Goal: Task Accomplishment & Management: Manage account settings

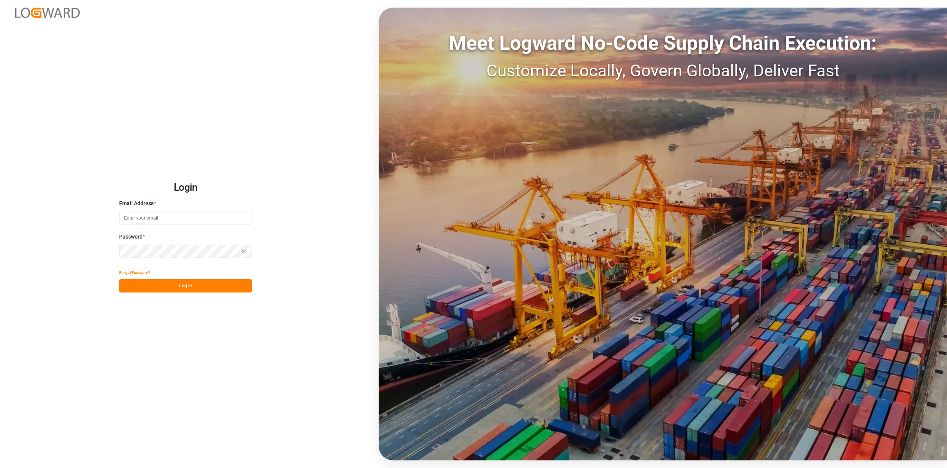
type input "[EMAIL_ADDRESS][PERSON_NAME][DOMAIN_NAME]"
click at [187, 282] on button "Log In" at bounding box center [185, 285] width 133 height 13
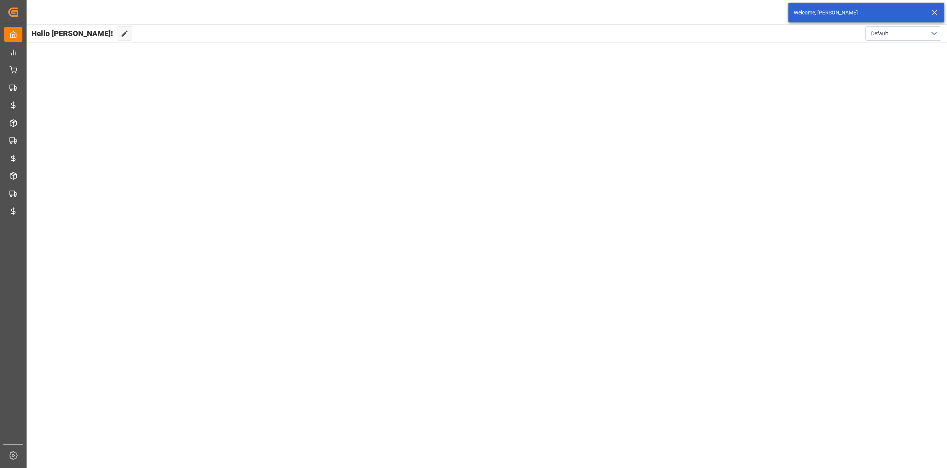
click at [929, 13] on div "Welcome, [PERSON_NAME]" at bounding box center [862, 13] width 136 height 8
click at [933, 14] on line at bounding box center [935, 12] width 5 height 5
click at [931, 13] on html "Created by potrace 1.15, written by Peter Selinger 2001-2017 Created by potrace…" at bounding box center [473, 234] width 947 height 468
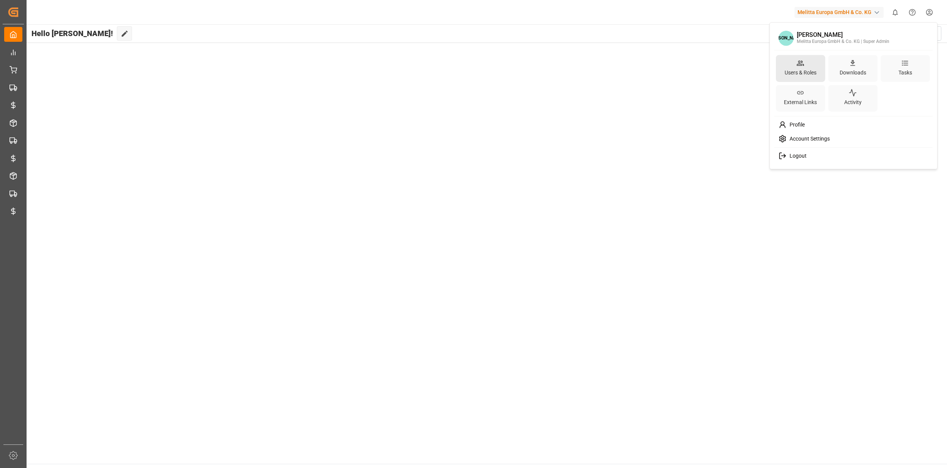
click at [809, 61] on div "Users & Roles" at bounding box center [800, 68] width 49 height 27
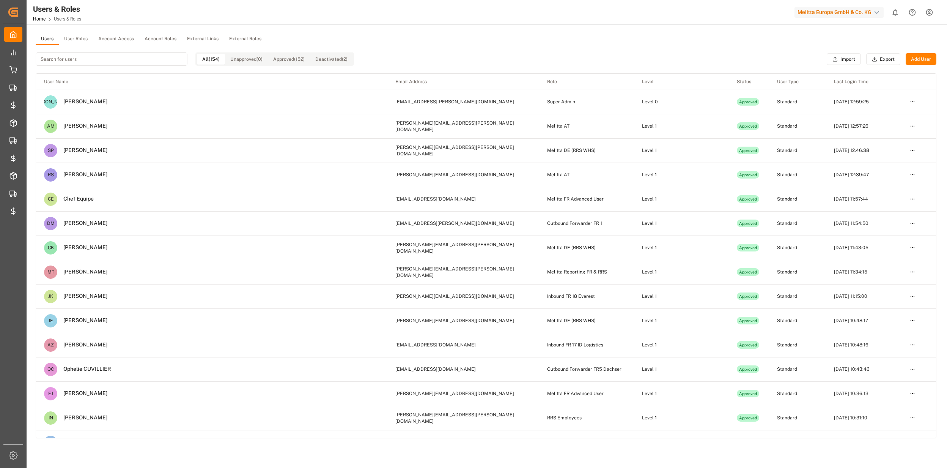
click at [71, 45] on div "All (154) Unapproved (0) Approved (152) Deactivated (2)" at bounding box center [195, 59] width 318 height 28
click at [72, 42] on button "User Roles" at bounding box center [76, 38] width 34 height 11
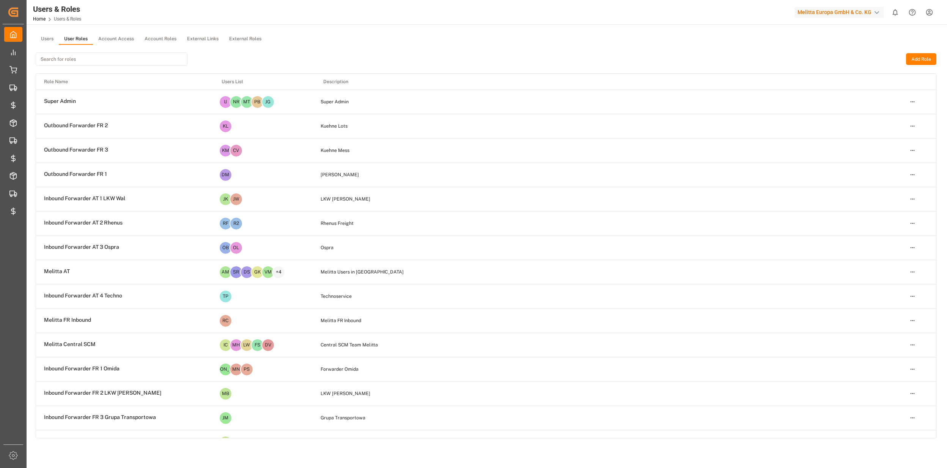
click at [77, 59] on input at bounding box center [112, 58] width 152 height 13
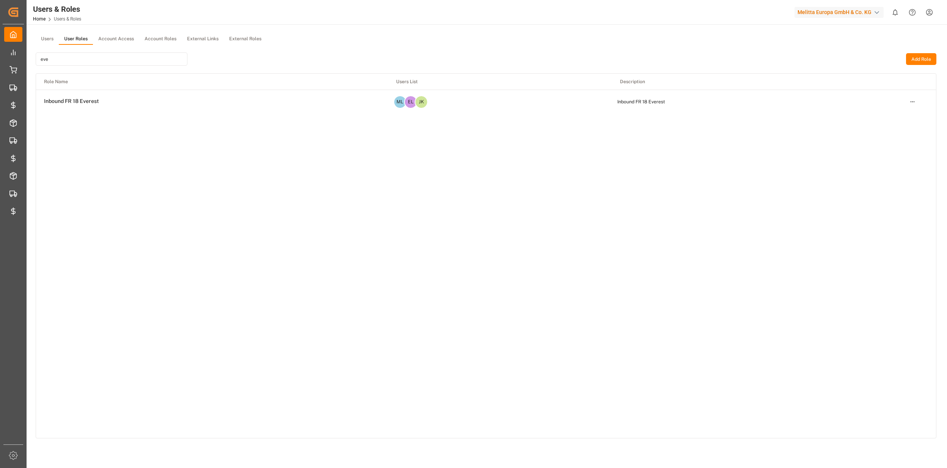
type input "eve"
click at [914, 102] on html "Created by potrace 1.15, written by Peter Selinger 2001-2017 Created by potrace…" at bounding box center [473, 234] width 947 height 468
click at [902, 114] on div "Edit" at bounding box center [896, 115] width 39 height 11
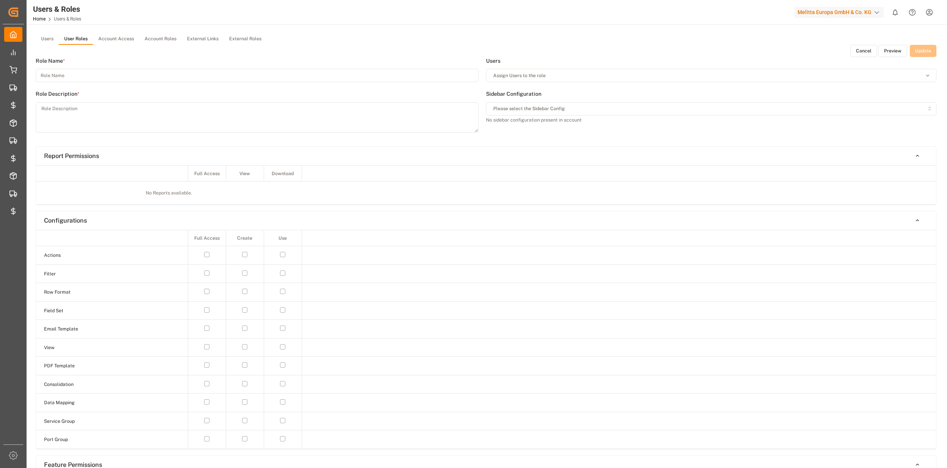
type input "Inbound FR 18 Everest"
type textarea "Inbound FR 18 Everest"
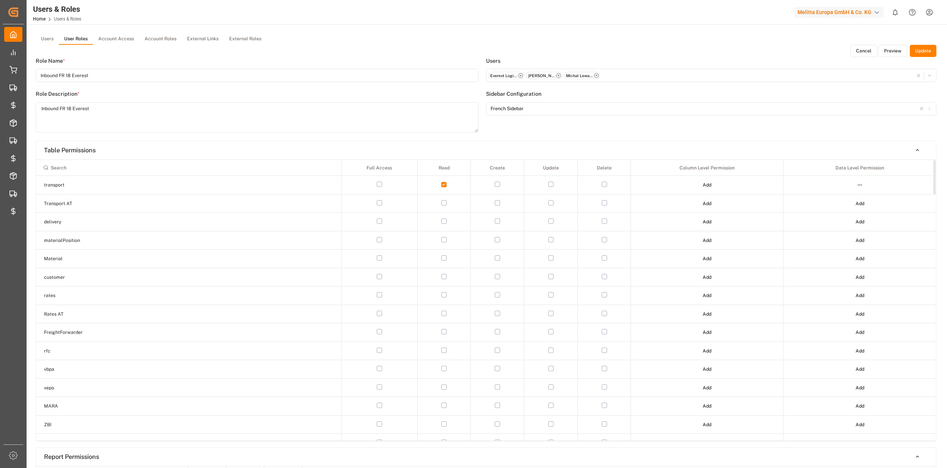
click at [72, 167] on input at bounding box center [188, 167] width 298 height 13
type input "ch"
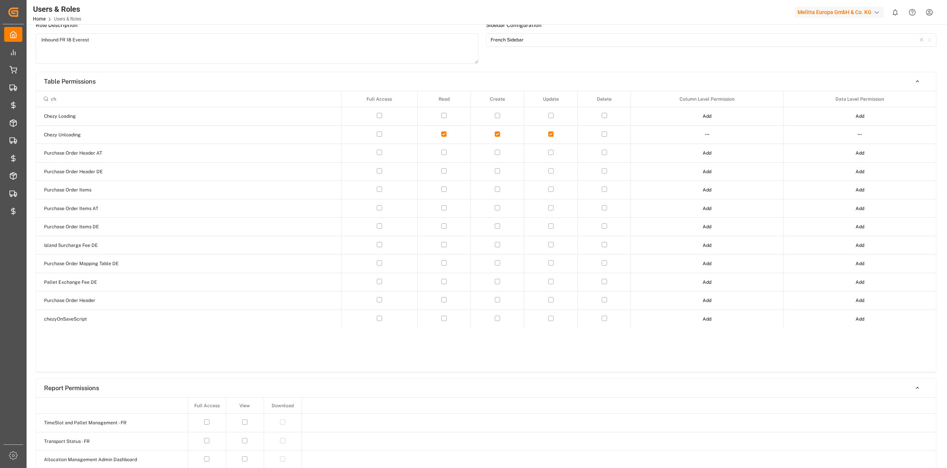
scroll to position [50, 0]
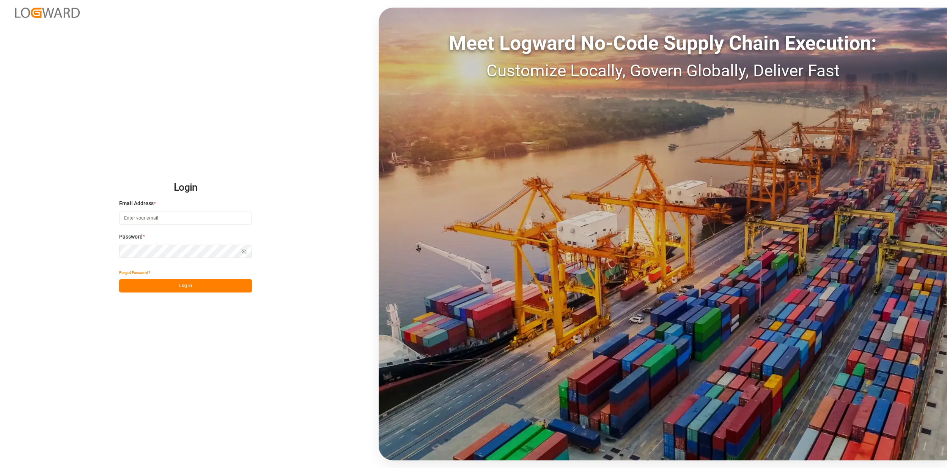
type input "[EMAIL_ADDRESS][PERSON_NAME][DOMAIN_NAME]"
click at [193, 296] on div "Login Email Address * [EMAIL_ADDRESS][PERSON_NAME][DOMAIN_NAME] Password * Show…" at bounding box center [473, 234] width 947 height 468
click at [199, 286] on button "Log In" at bounding box center [185, 285] width 133 height 13
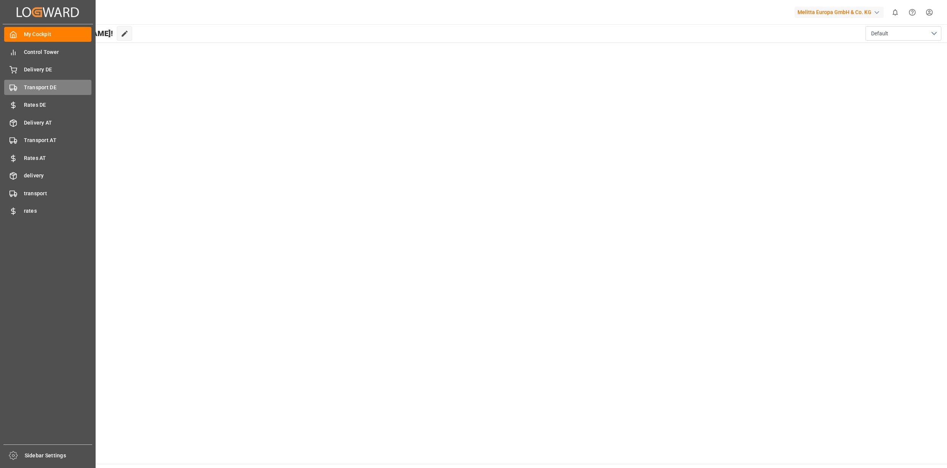
click at [26, 89] on span "Transport DE" at bounding box center [58, 87] width 68 height 8
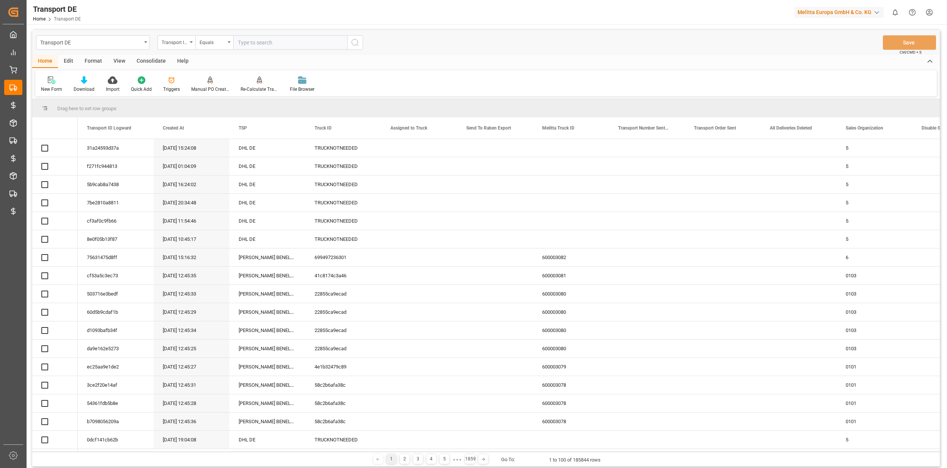
click at [219, 46] on div "Equals" at bounding box center [214, 42] width 38 height 14
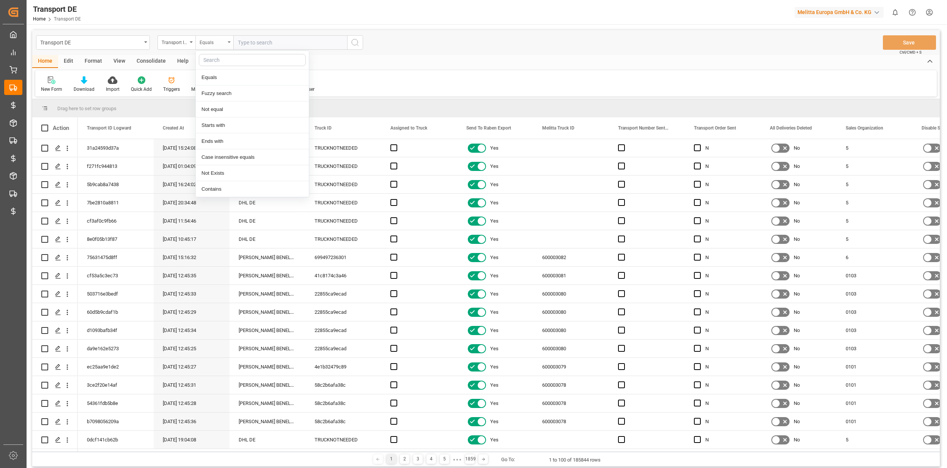
click at [217, 49] on div "Equals" at bounding box center [214, 42] width 38 height 14
click at [222, 124] on div "Starts with" at bounding box center [252, 125] width 113 height 16
click at [250, 49] on input "text" at bounding box center [290, 42] width 114 height 14
type input "7c075d"
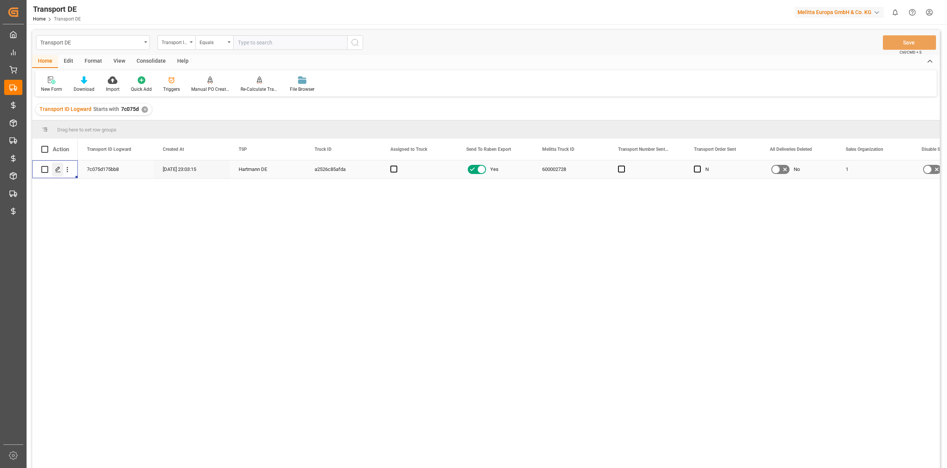
click at [62, 170] on div "Press SPACE to select this row." at bounding box center [57, 169] width 11 height 14
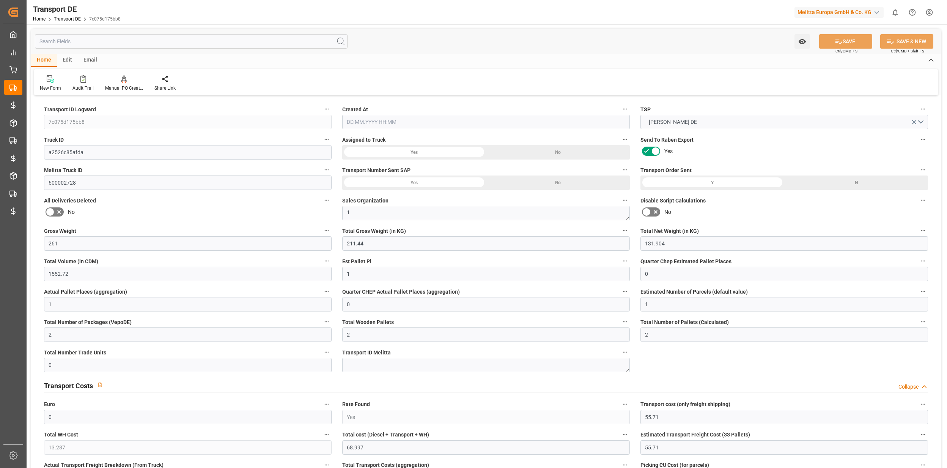
type input "261"
type input "211.44"
type input "131.904"
type input "1552.72"
type input "1"
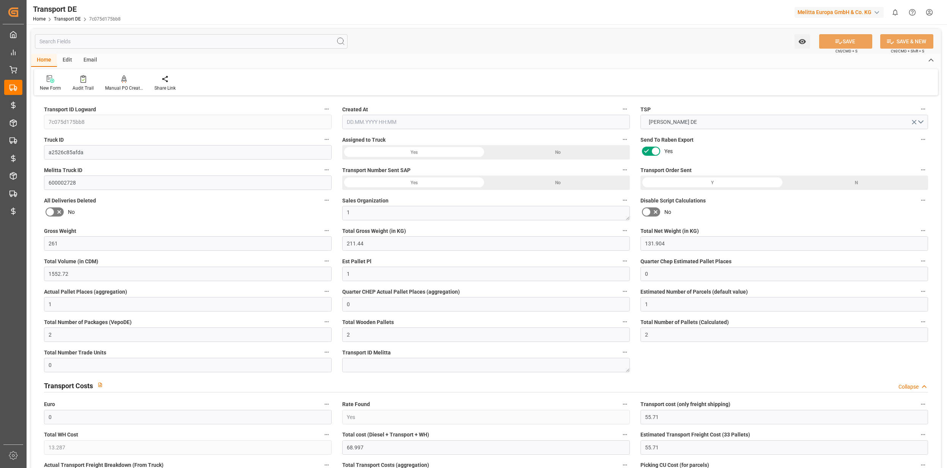
type input "0"
type input "1"
type input "0"
type input "1"
type input "2"
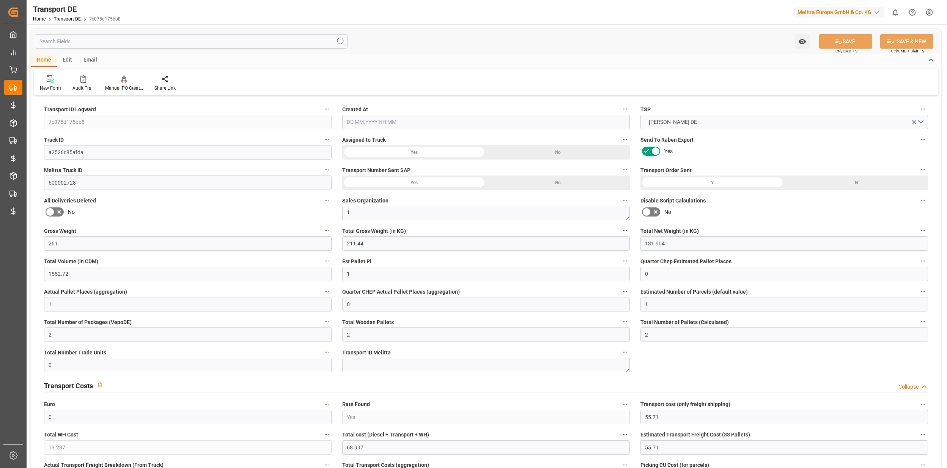
type input "2"
type input "0"
type input "55.71"
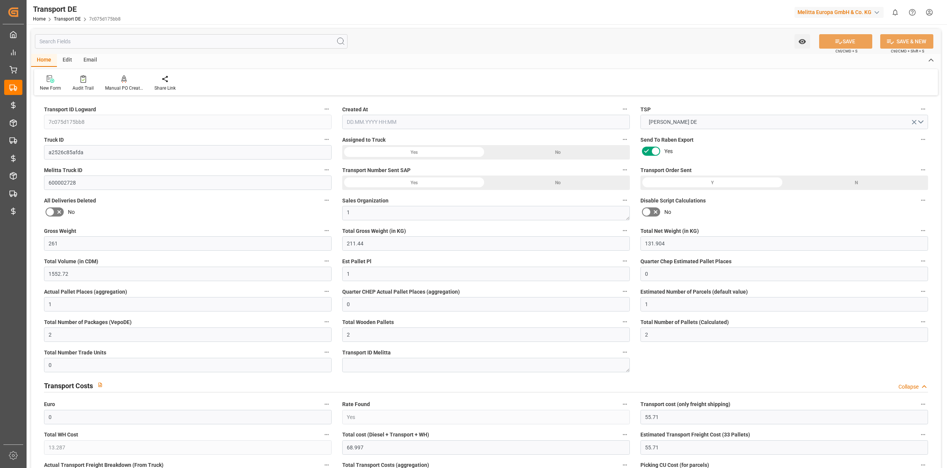
type input "13.287"
type input "55.71"
type input "6"
type input "2"
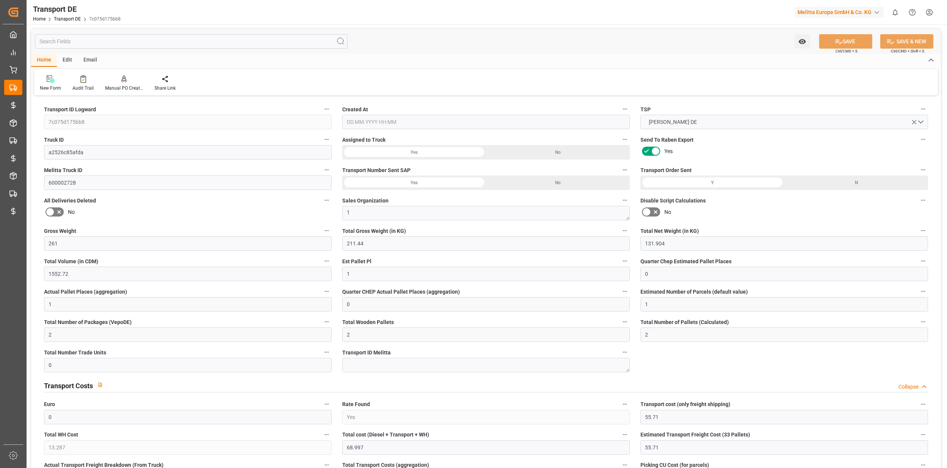
type input "0"
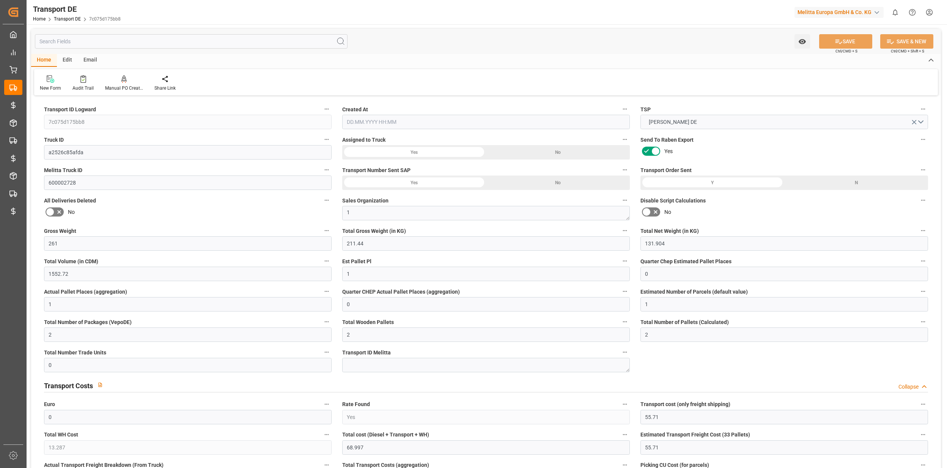
type input "0"
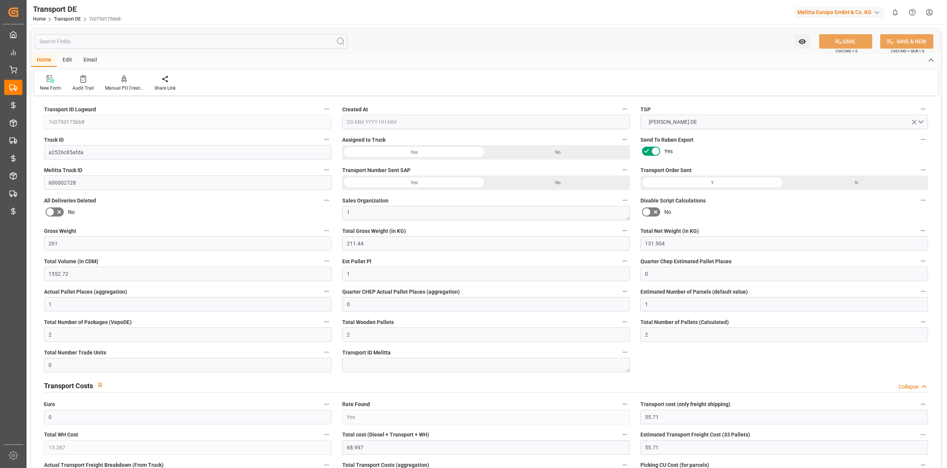
type input "0"
type input "211.44"
type input "4710.8598"
type input "21"
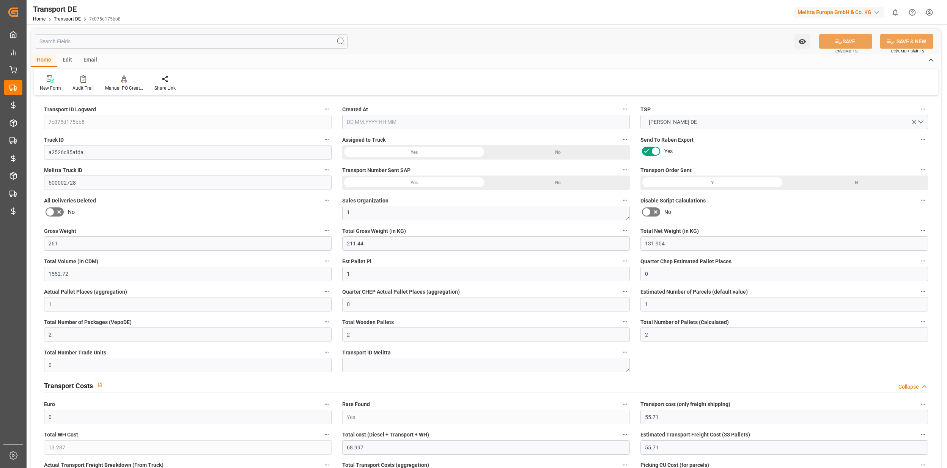
type input "35"
type input "0"
type input "2"
type input "0"
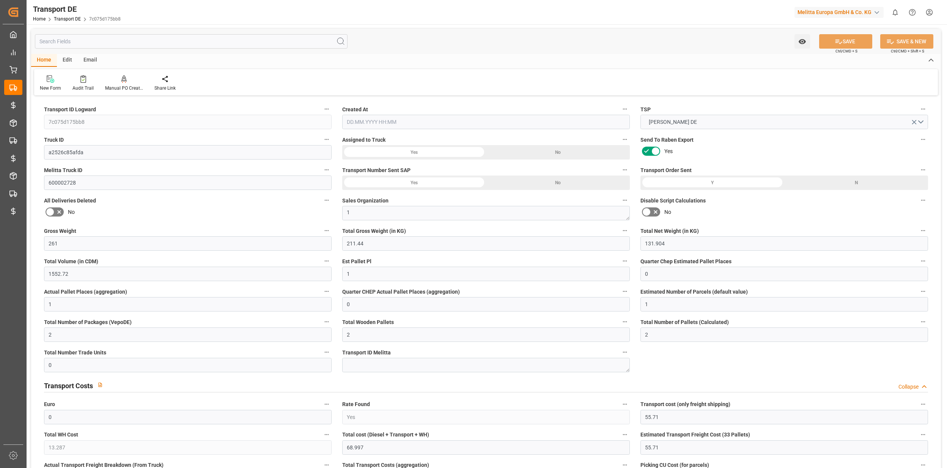
type input "0"
type input "1"
type input "0"
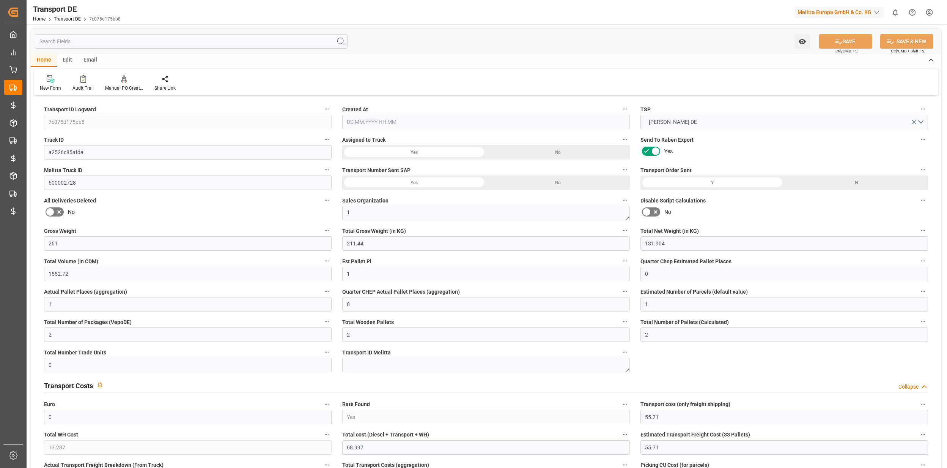
type input "92"
type input "68.997"
type input "55.71"
type input "[DATE] 21:03"
type input "[DATE]"
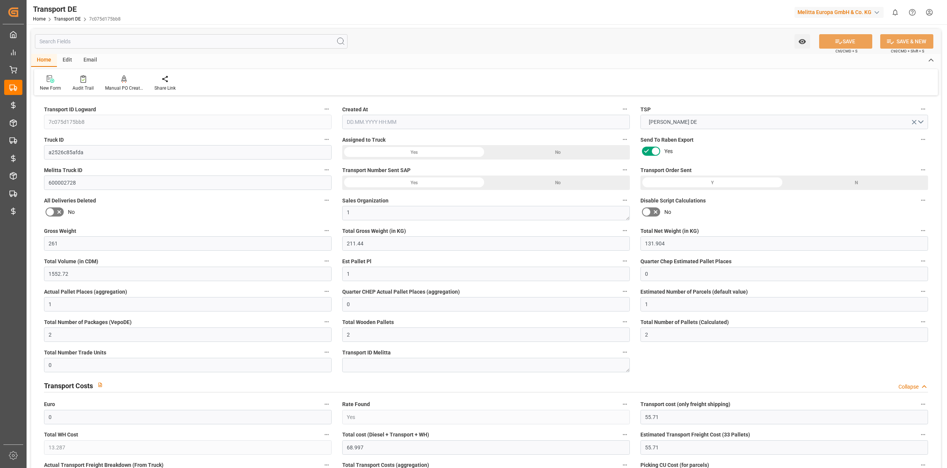
type input "[DATE]"
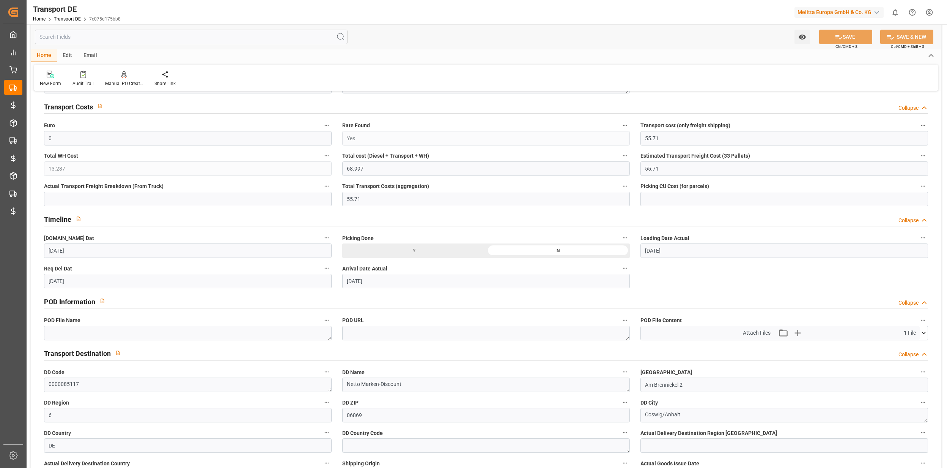
scroll to position [304, 0]
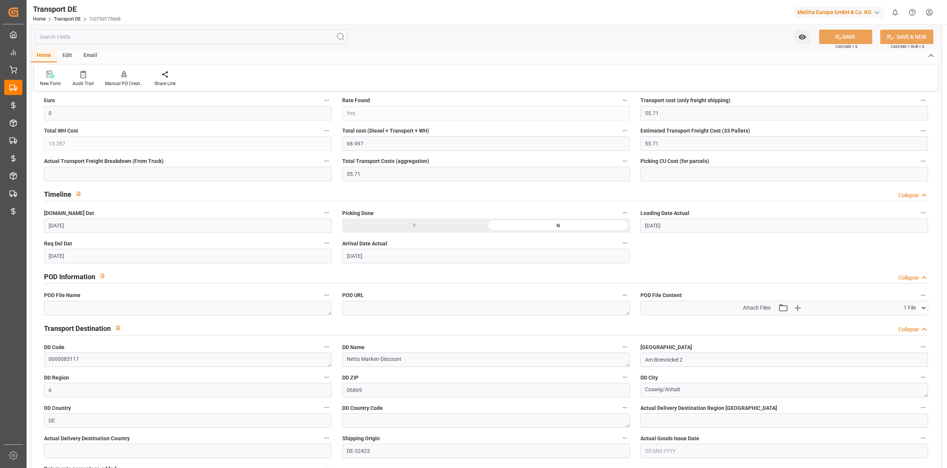
click at [920, 310] on icon at bounding box center [924, 308] width 8 height 8
click at [921, 320] on icon at bounding box center [919, 321] width 7 height 5
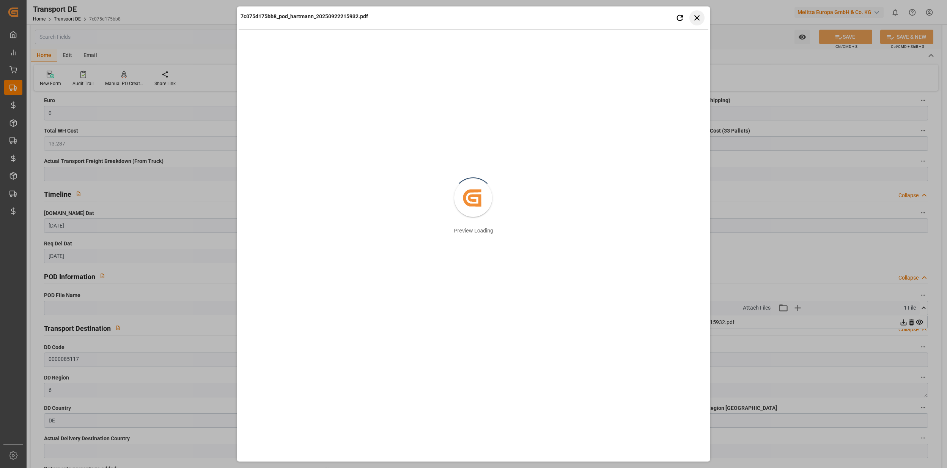
click at [697, 24] on button "Close preview" at bounding box center [697, 17] width 15 height 15
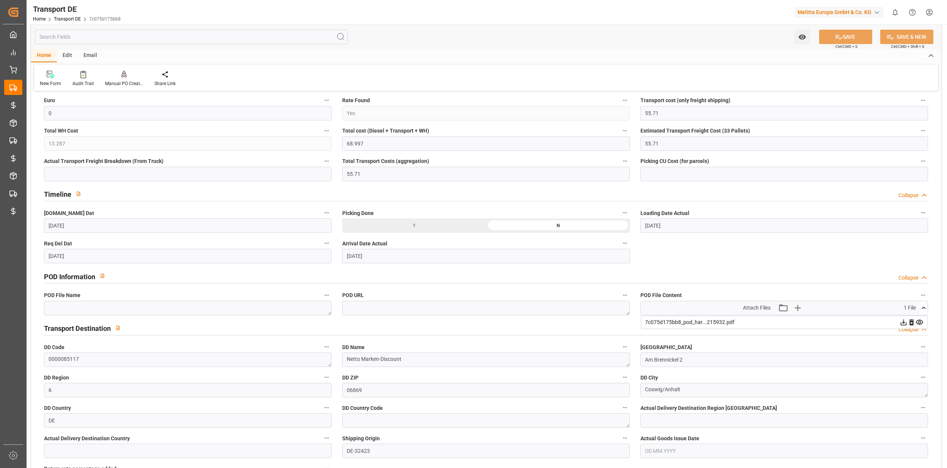
click at [903, 323] on icon at bounding box center [904, 322] width 6 height 6
click at [920, 324] on icon at bounding box center [919, 321] width 7 height 5
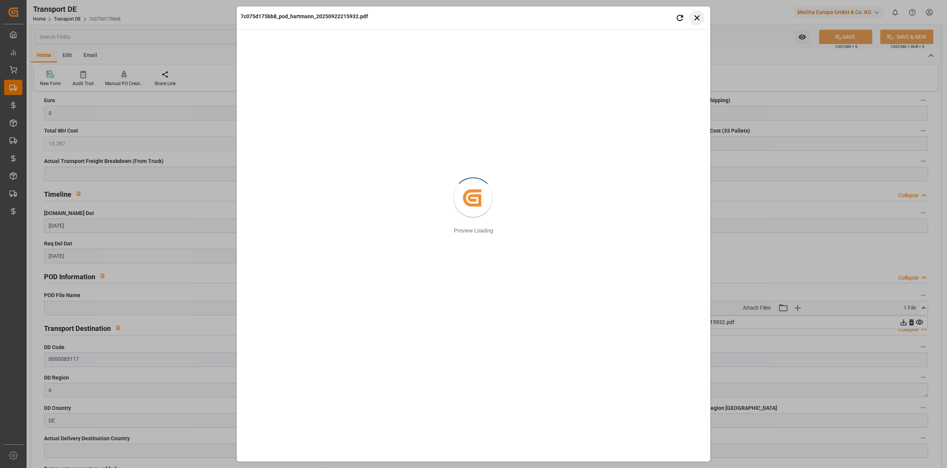
click at [703, 22] on button "Close preview" at bounding box center [697, 17] width 15 height 15
